Goal: Navigation & Orientation: Find specific page/section

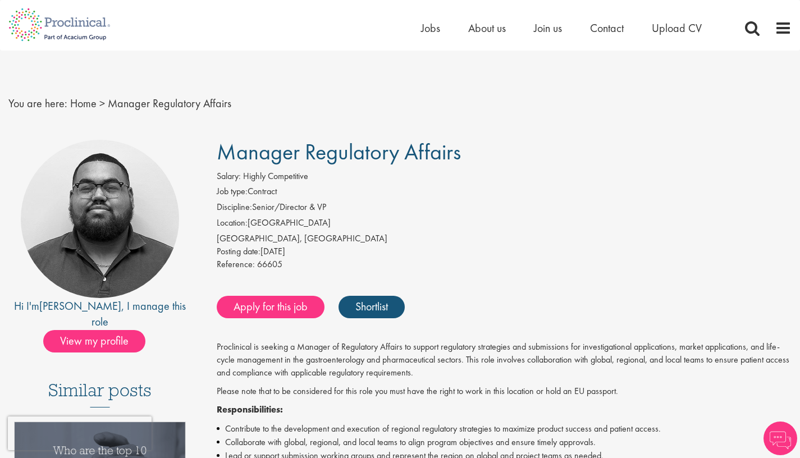
scroll to position [2, 0]
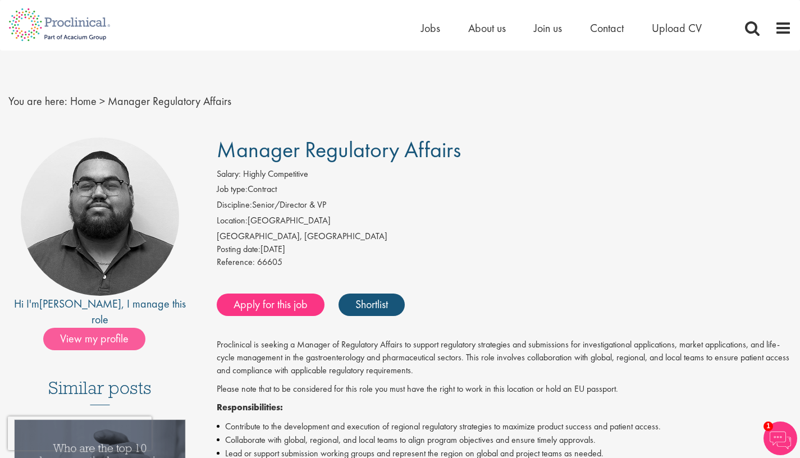
click at [128, 328] on span "View my profile" at bounding box center [94, 339] width 102 height 22
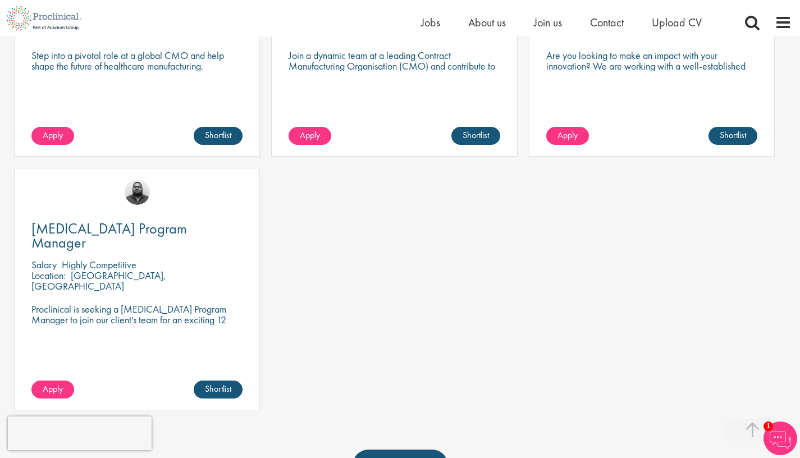
scroll to position [602, 0]
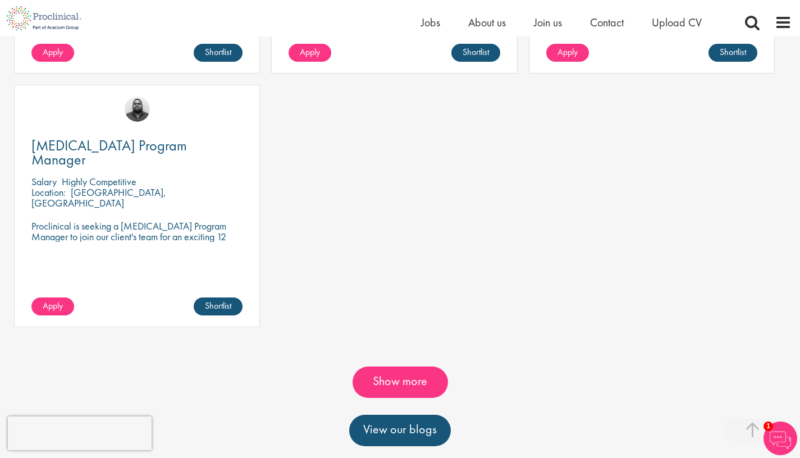
click at [399, 378] on link "Show more" at bounding box center [400, 382] width 95 height 31
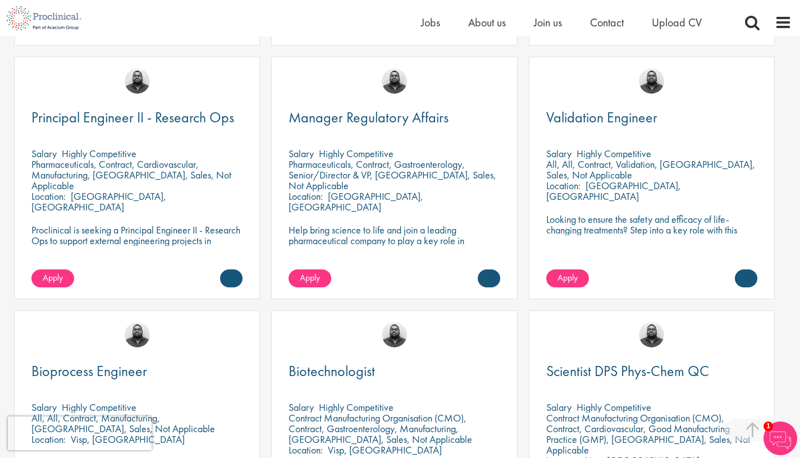
scroll to position [862, 0]
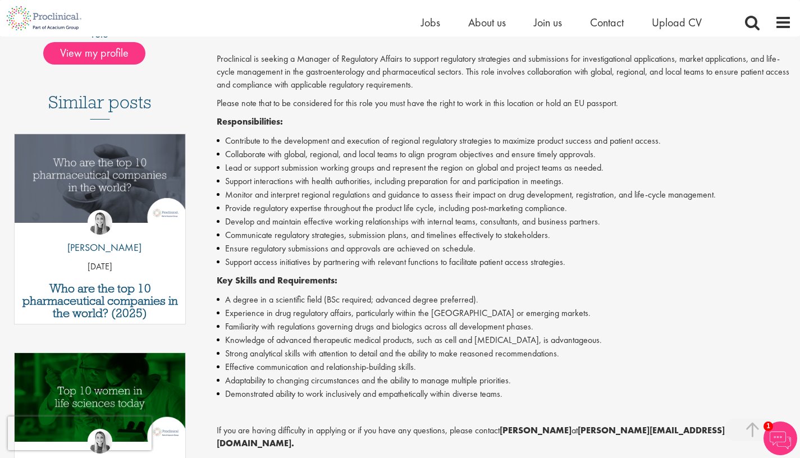
scroll to position [276, 0]
